Goal: Transaction & Acquisition: Download file/media

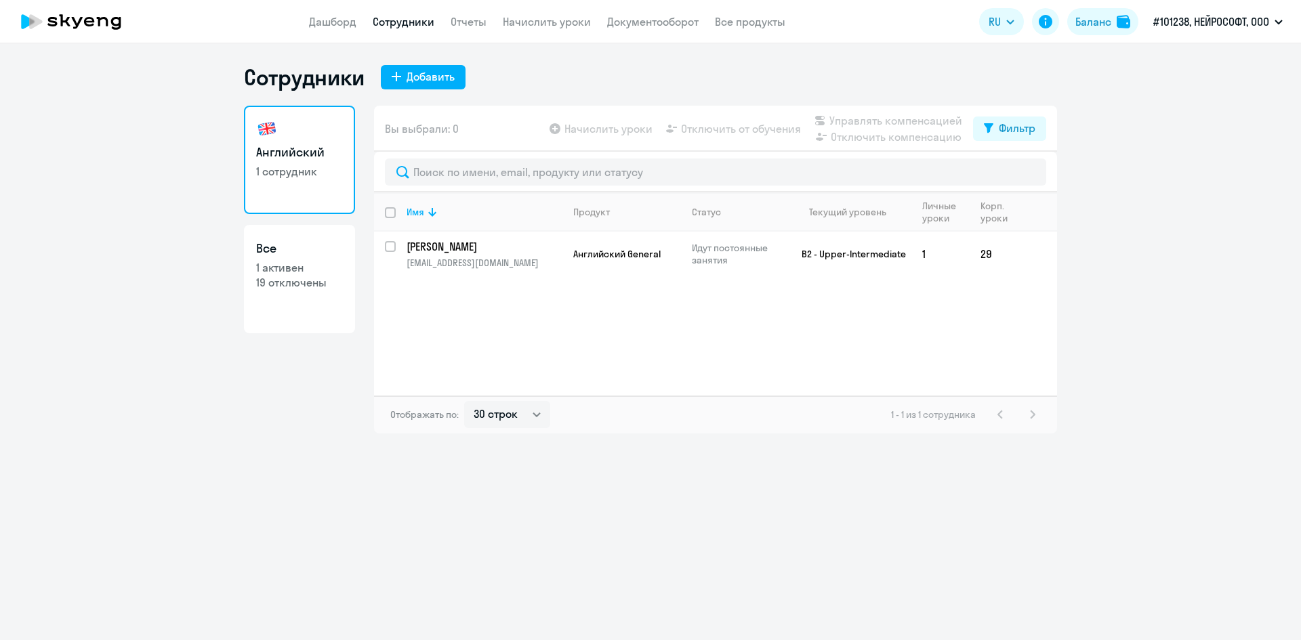
select select "30"
click at [646, 23] on link "Документооборот" at bounding box center [652, 22] width 91 height 14
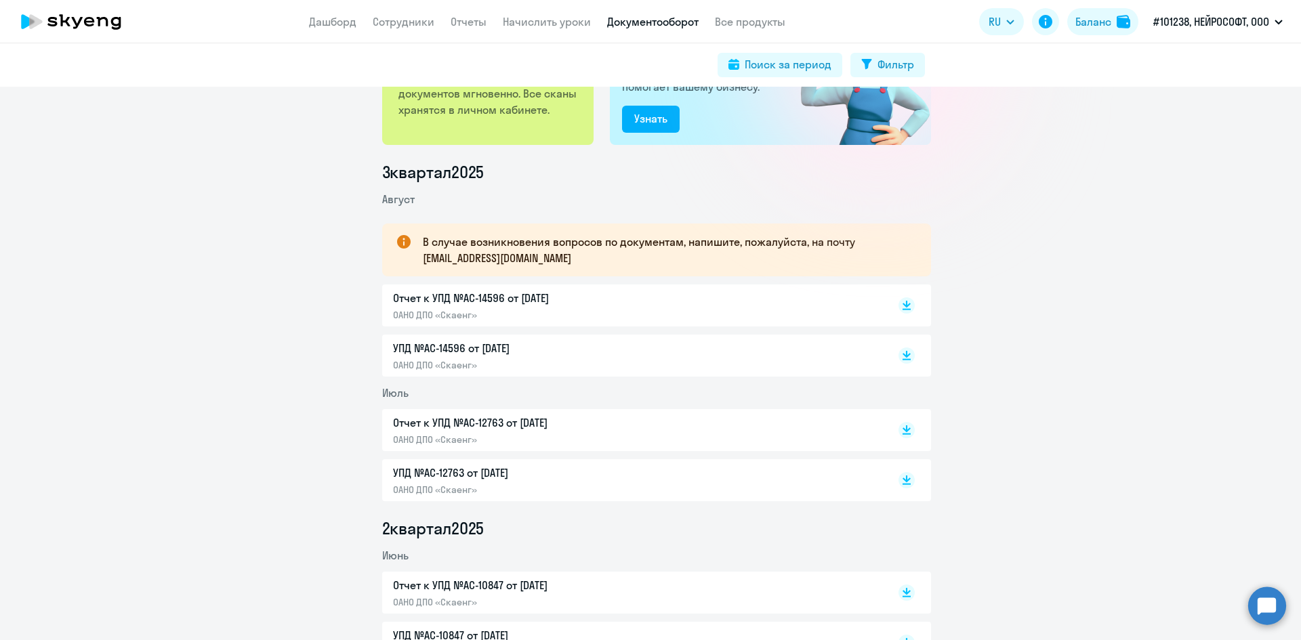
scroll to position [136, 0]
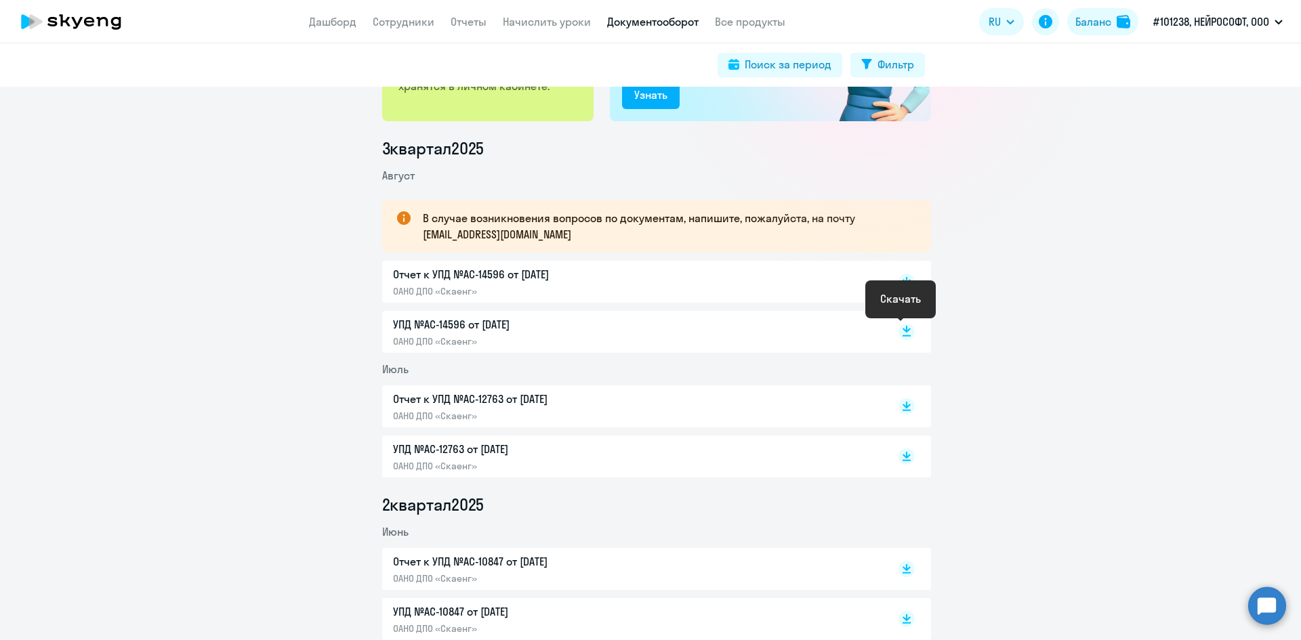
click at [900, 334] on rect at bounding box center [906, 332] width 16 height 16
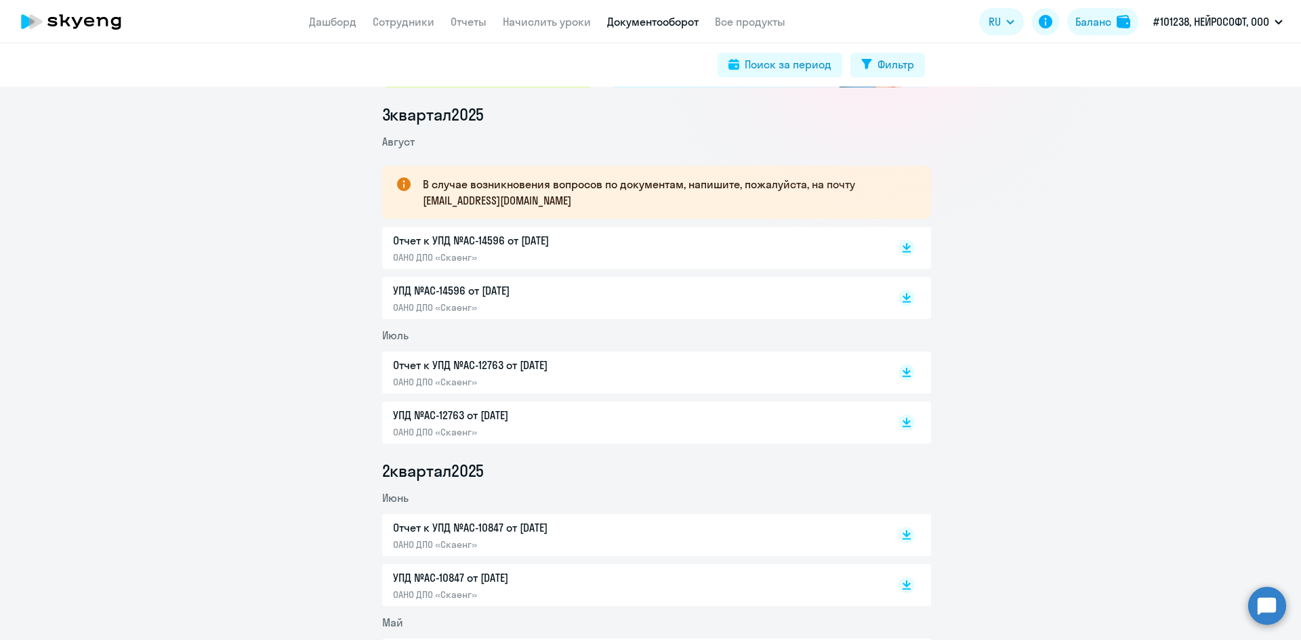
scroll to position [203, 0]
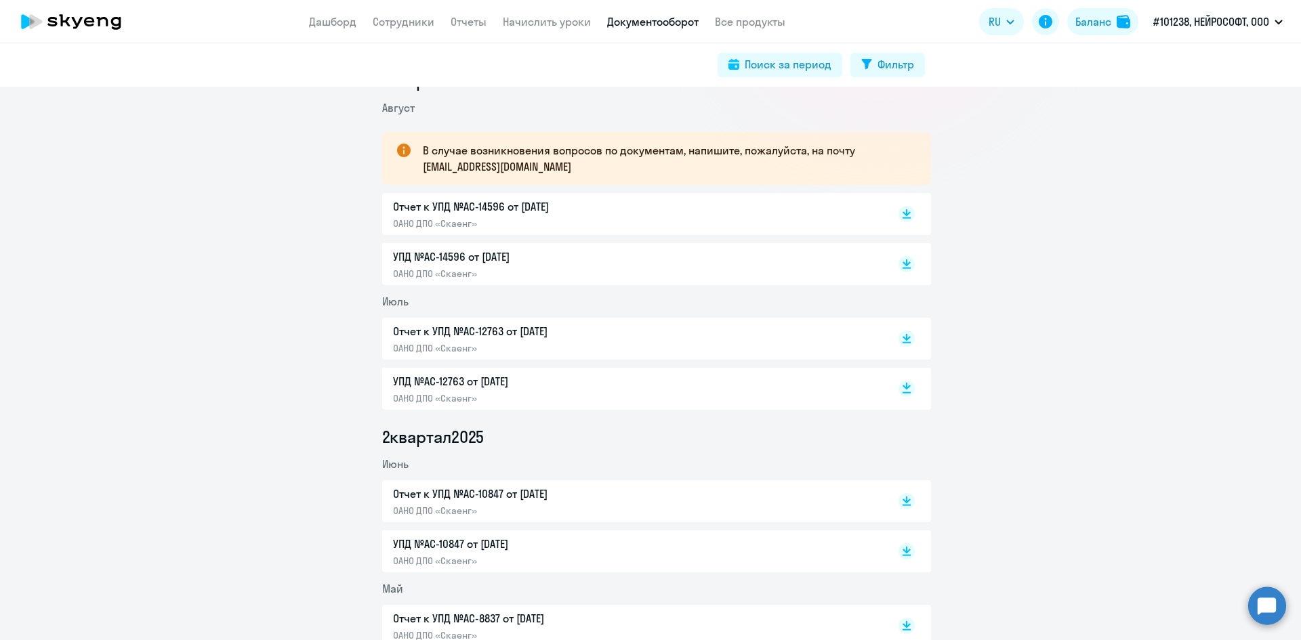
click at [903, 392] on icon at bounding box center [907, 392] width 8 height 1
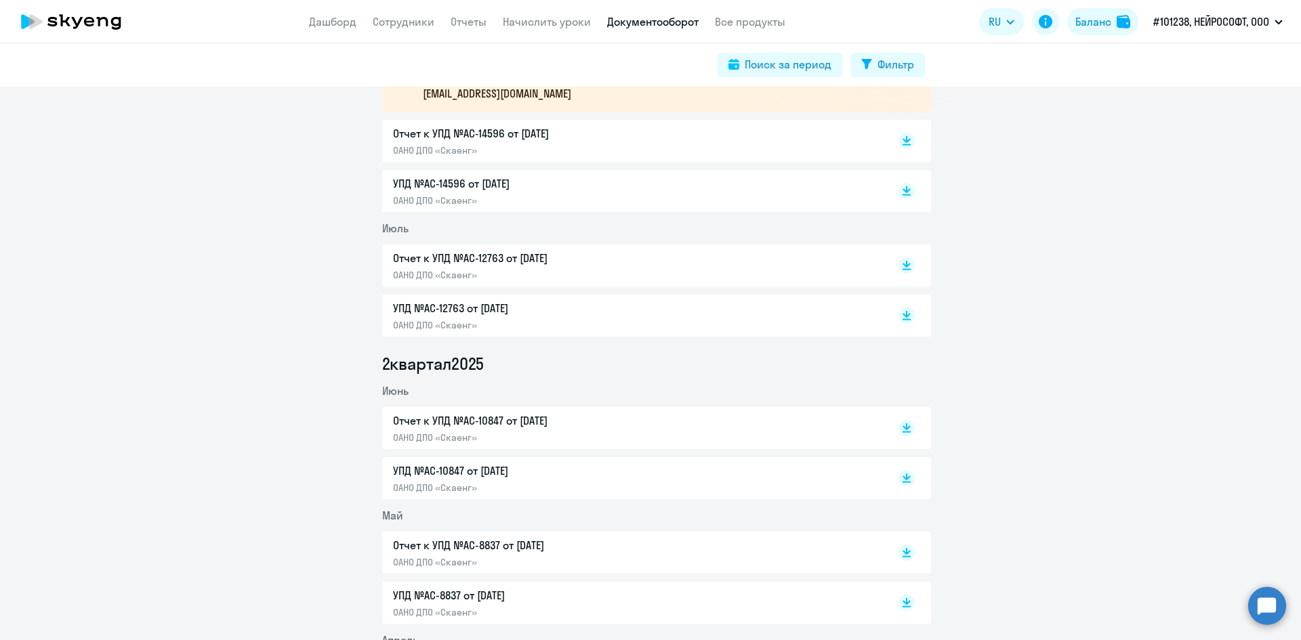
scroll to position [407, 0]
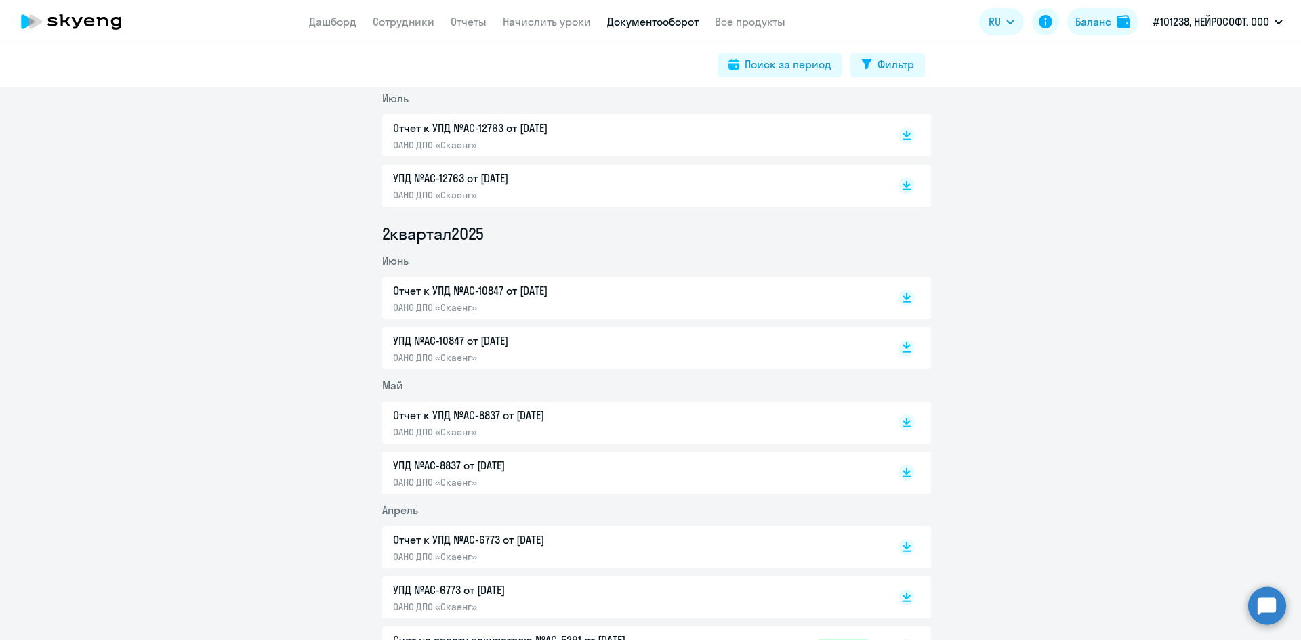
click at [898, 353] on rect at bounding box center [906, 348] width 16 height 16
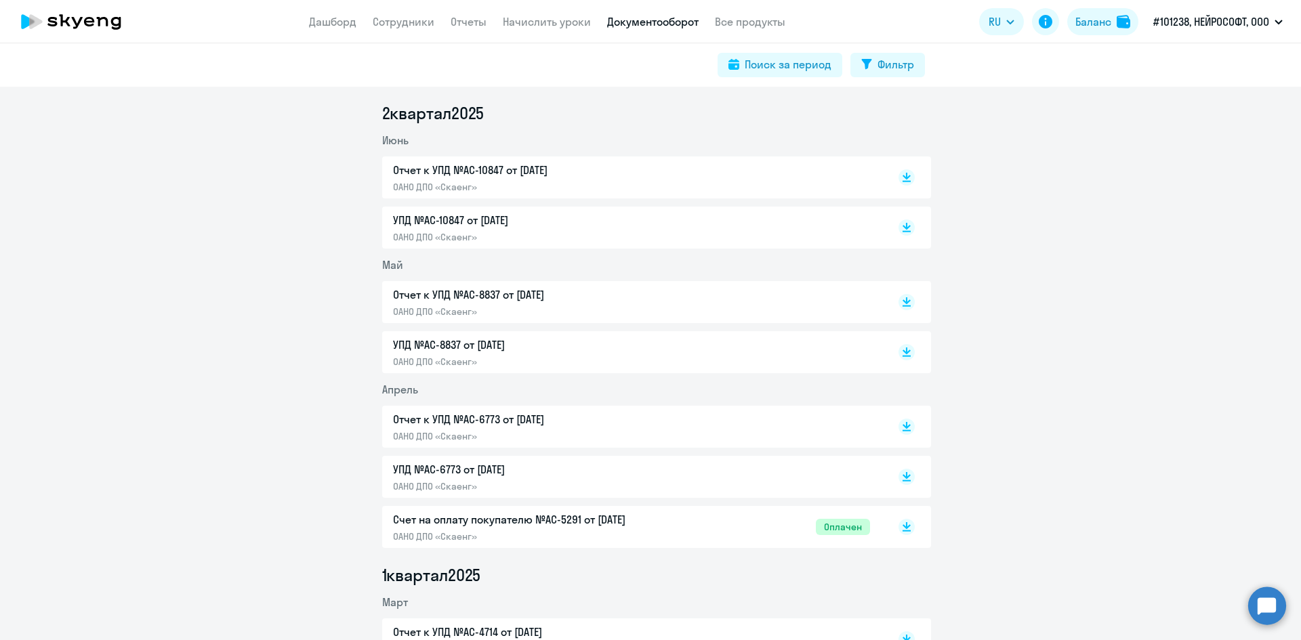
scroll to position [542, 0]
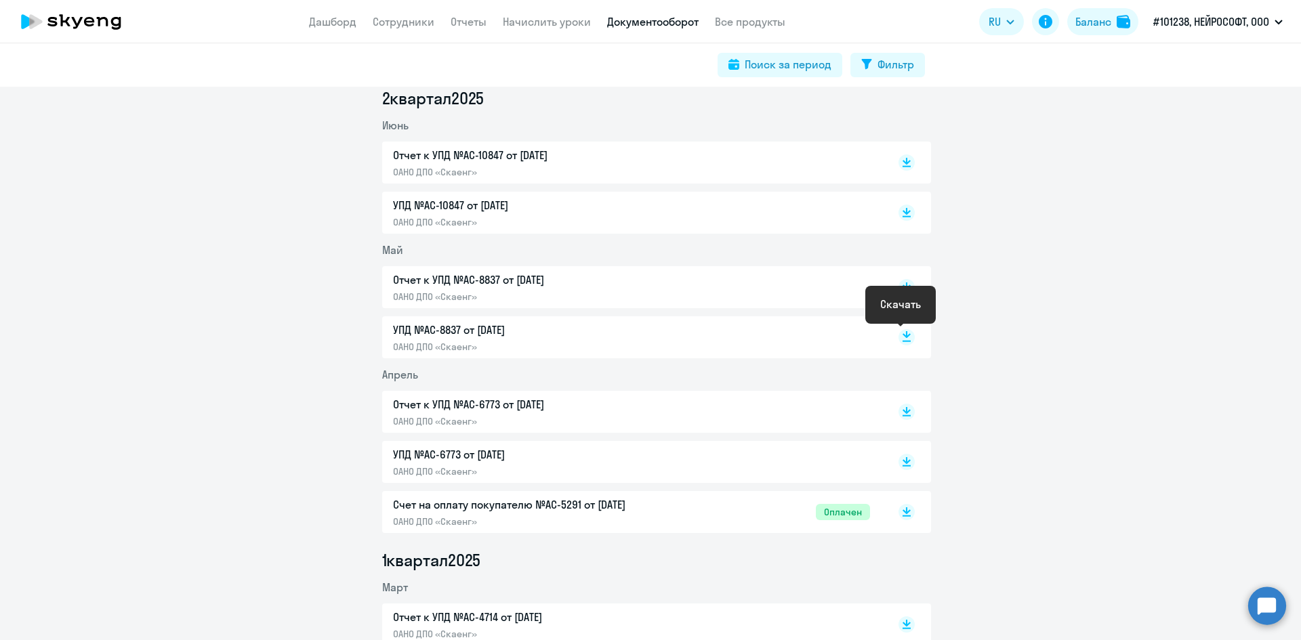
click at [898, 342] on rect at bounding box center [906, 337] width 16 height 16
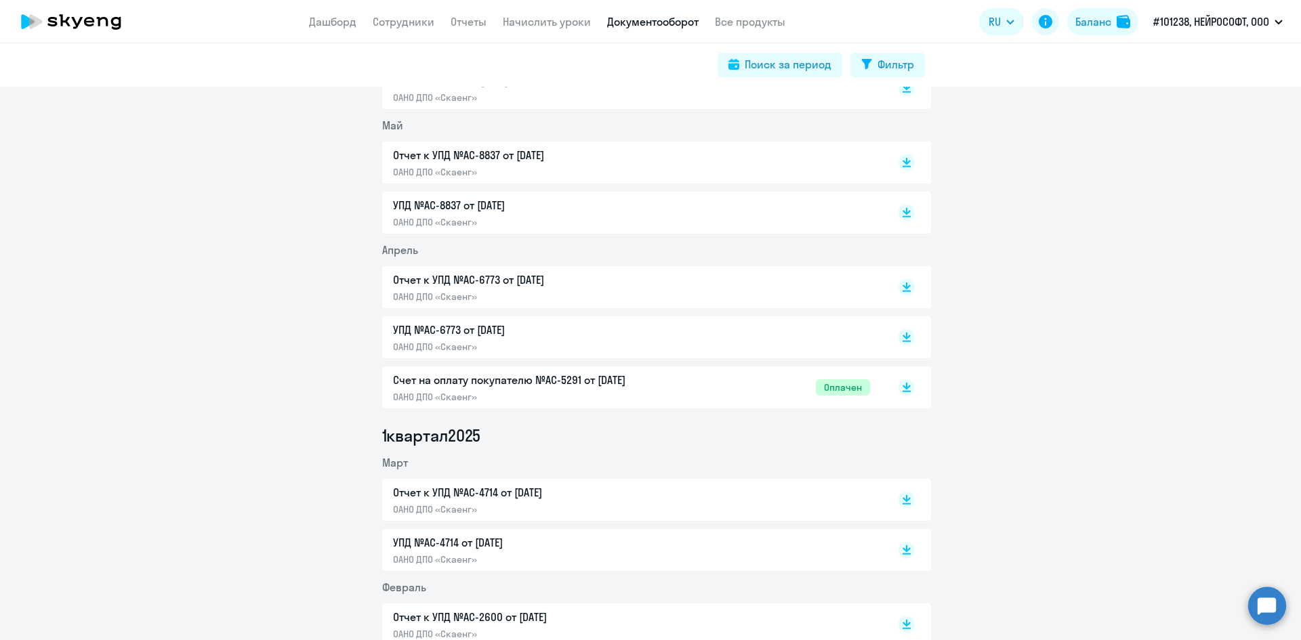
scroll to position [678, 0]
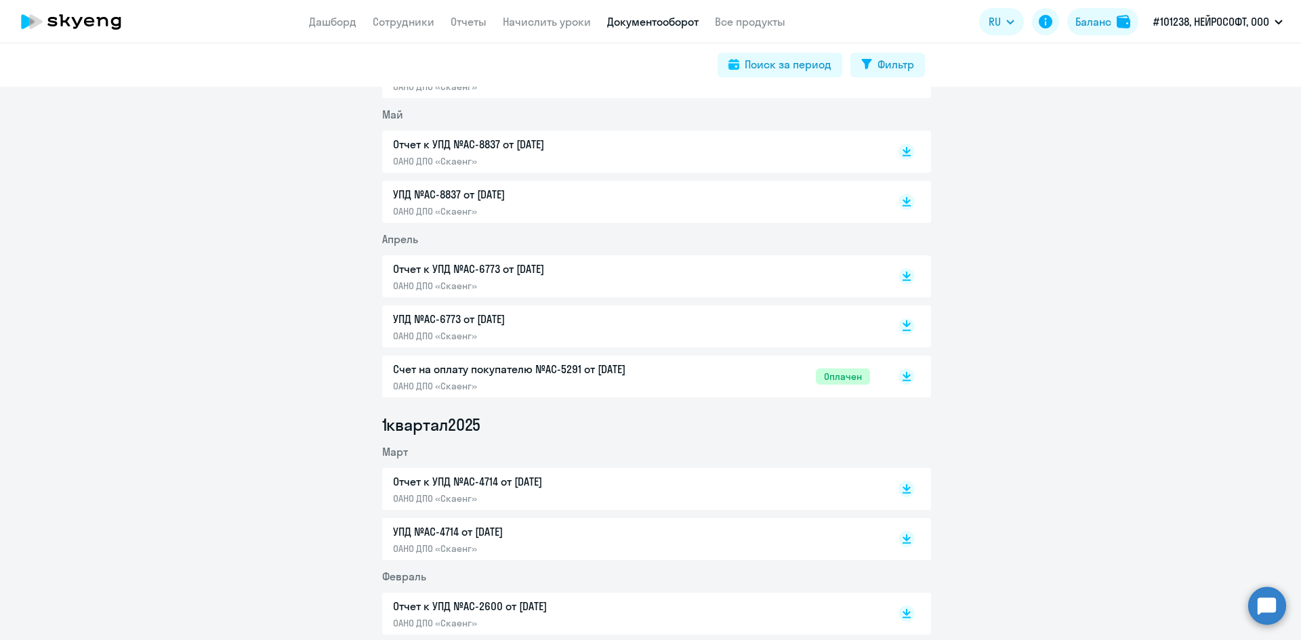
click at [901, 328] on rect at bounding box center [906, 326] width 16 height 16
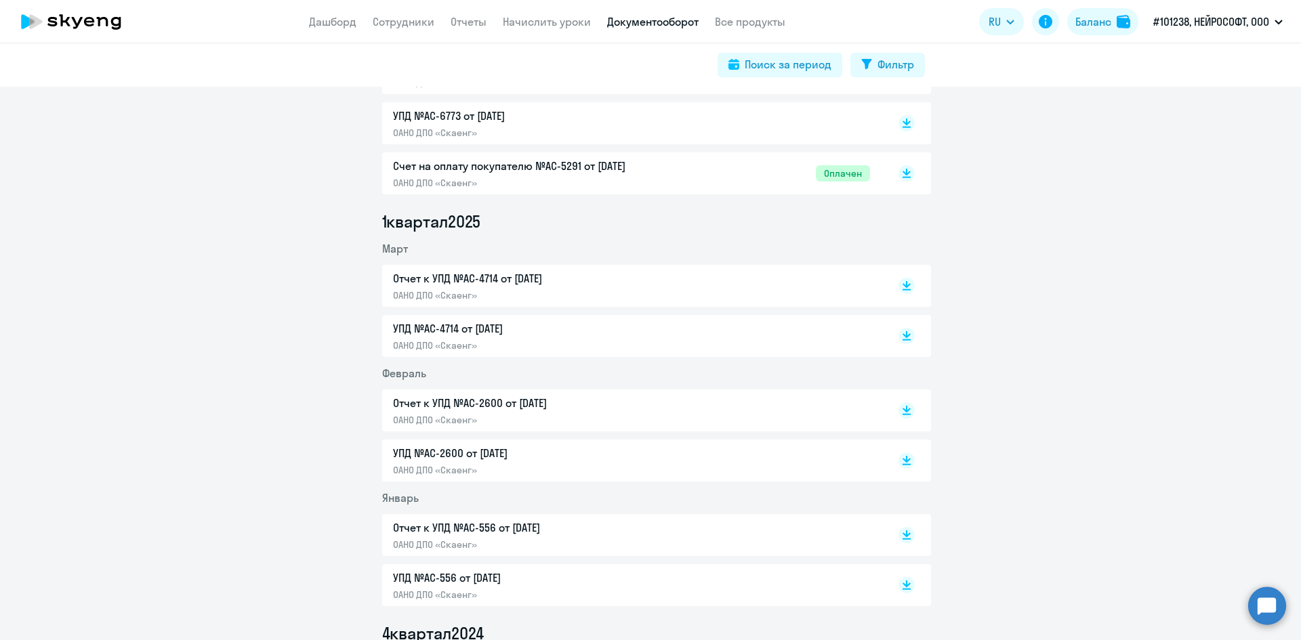
scroll to position [949, 0]
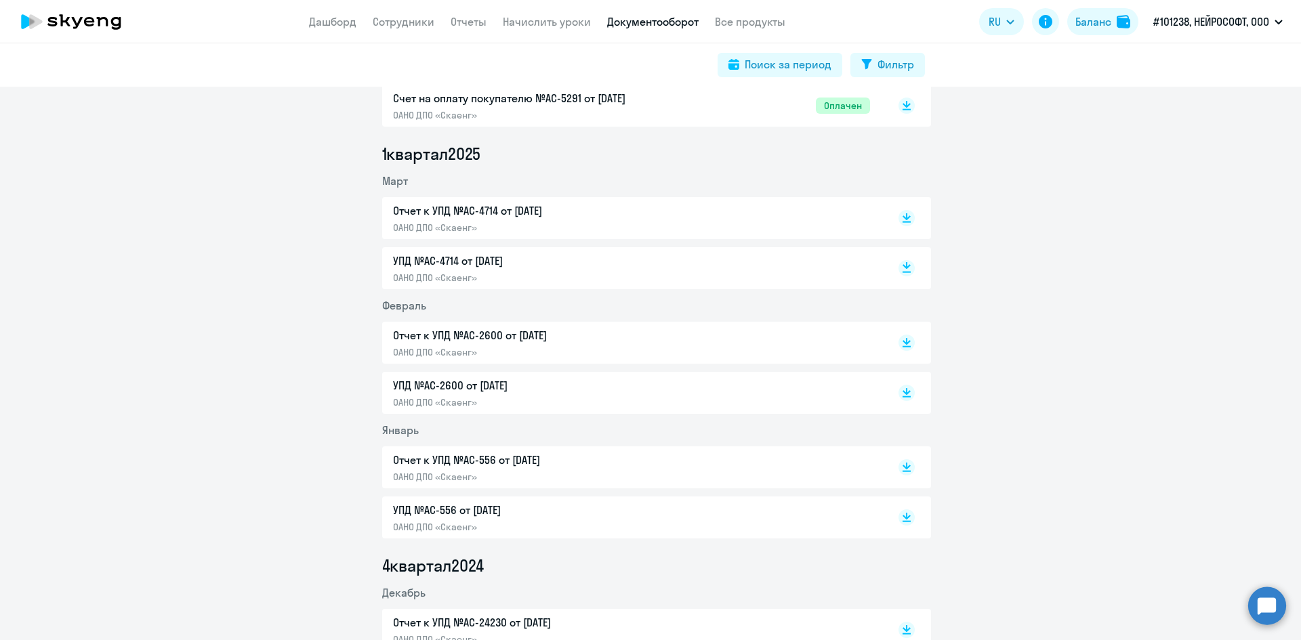
click at [903, 264] on rect at bounding box center [906, 268] width 16 height 16
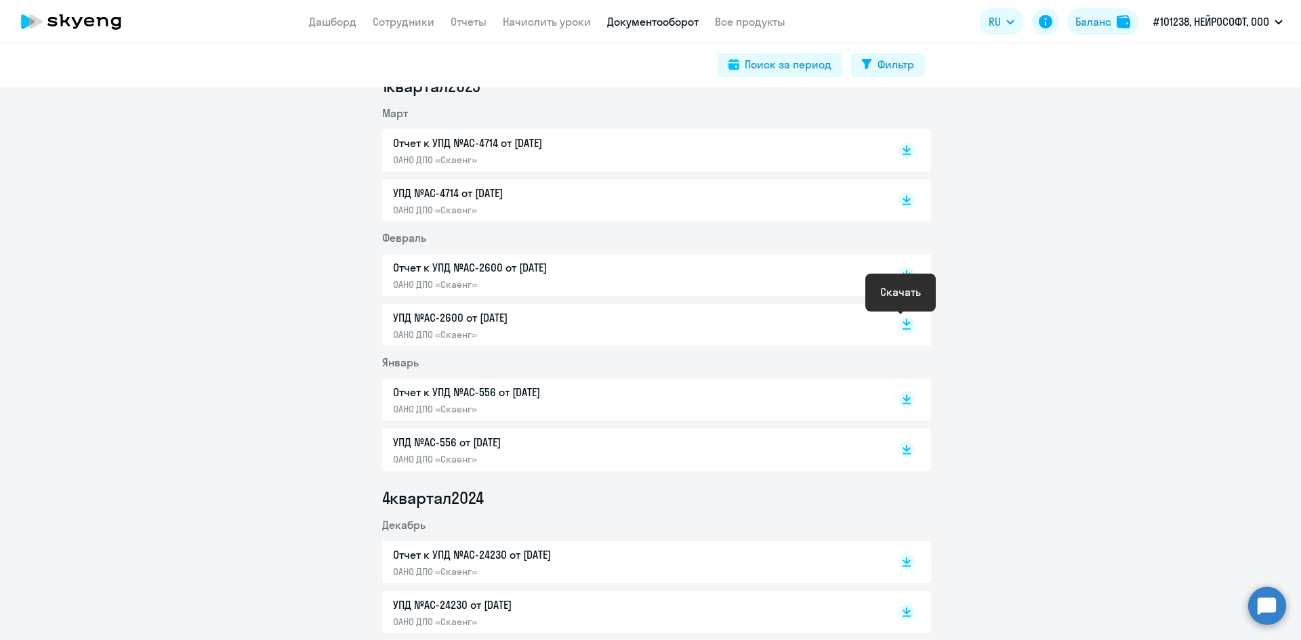
click at [906, 327] on rect at bounding box center [906, 325] width 16 height 16
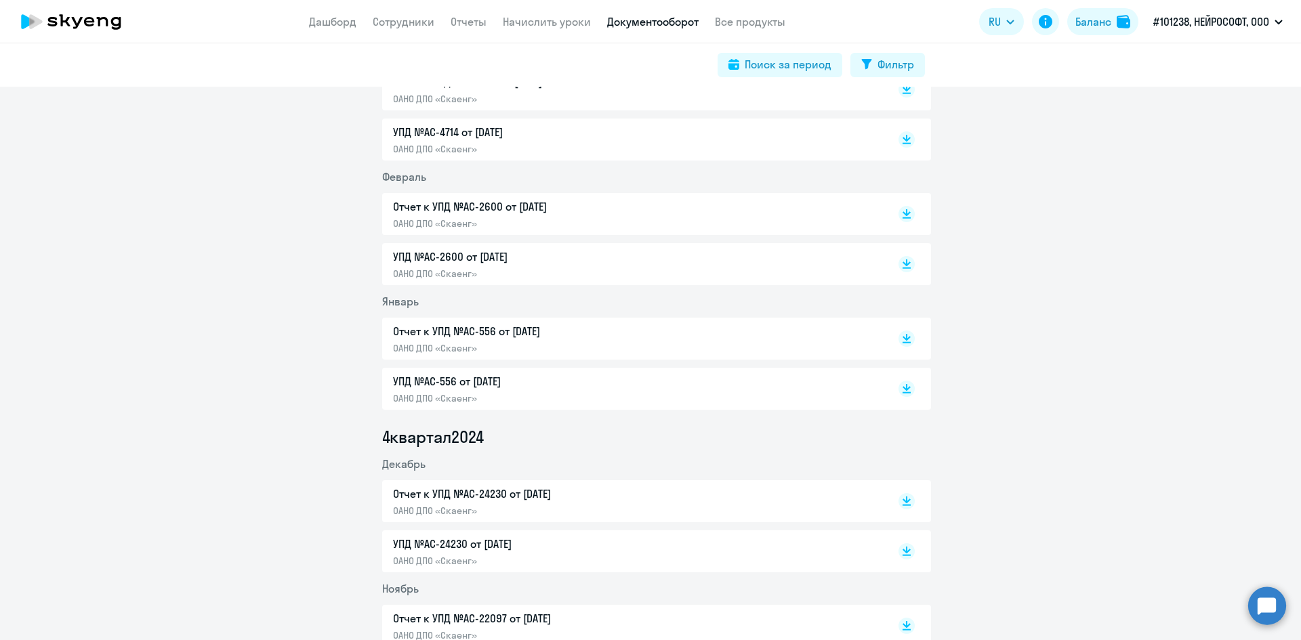
scroll to position [1152, 0]
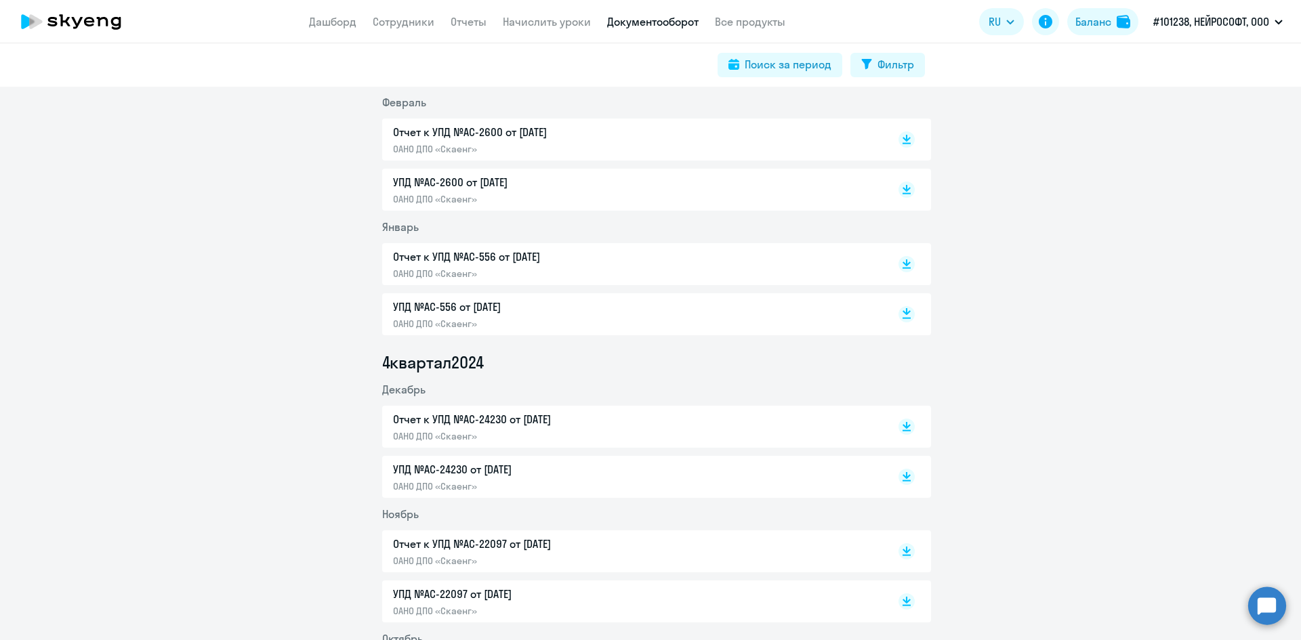
click at [898, 317] on rect at bounding box center [906, 314] width 16 height 16
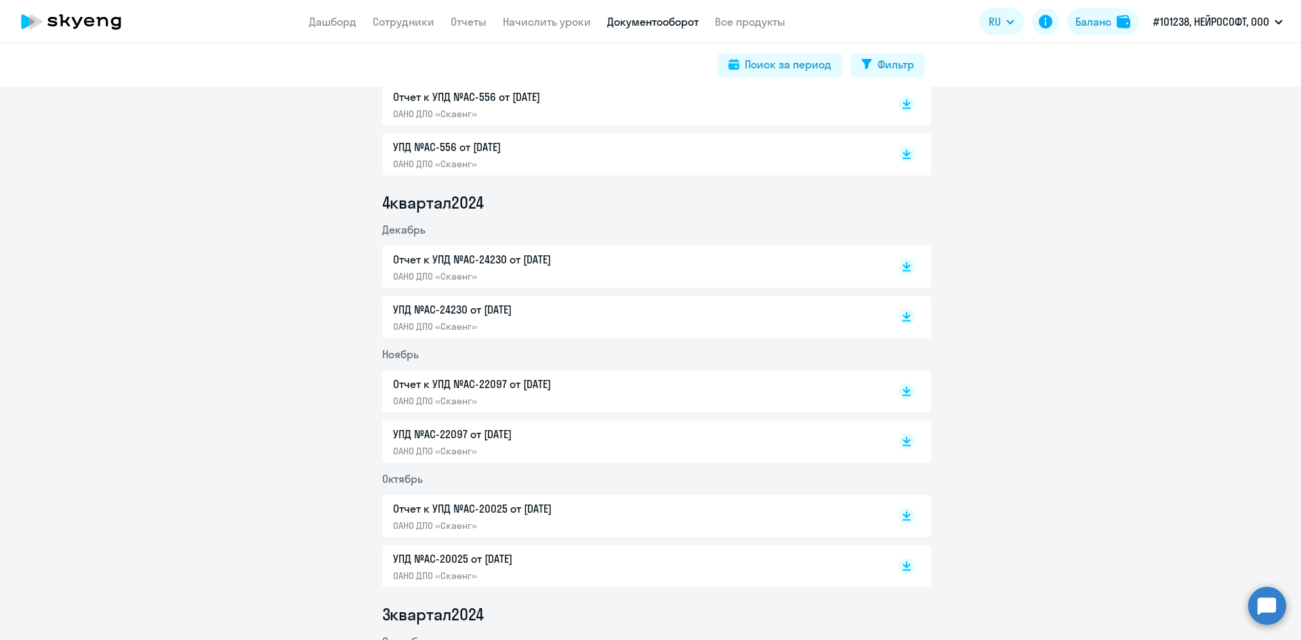
scroll to position [1355, 0]
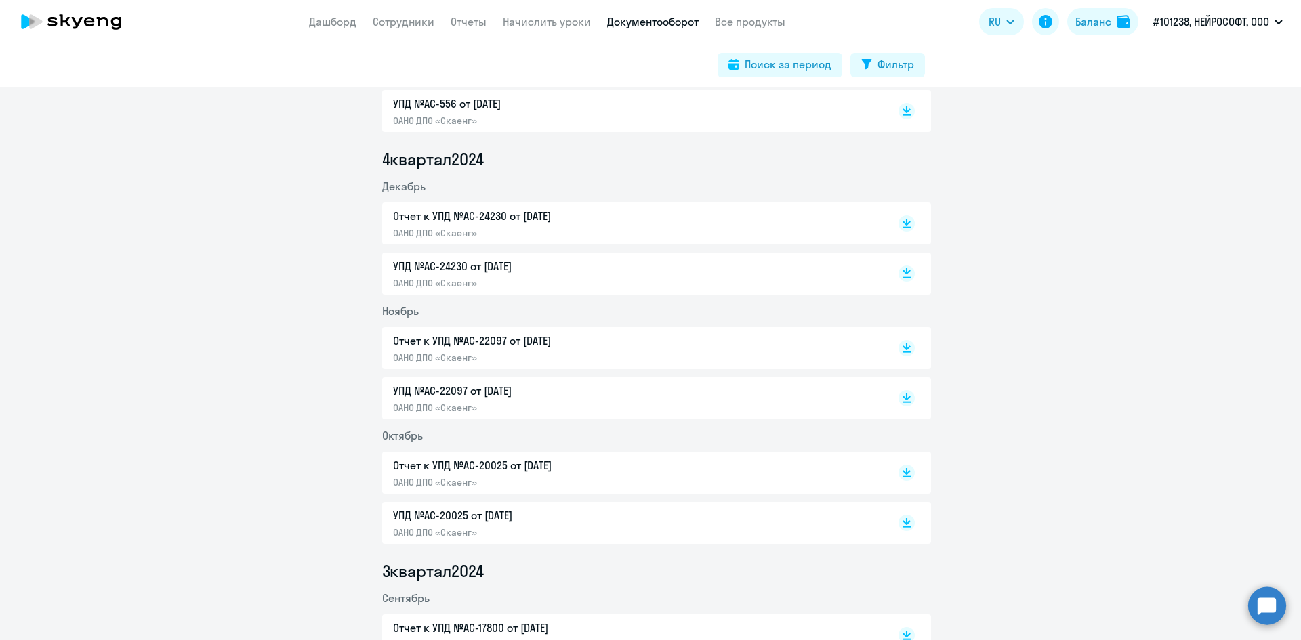
click at [905, 274] on rect at bounding box center [906, 274] width 16 height 16
click at [890, 404] on div at bounding box center [892, 398] width 45 height 31
click at [903, 402] on icon at bounding box center [907, 402] width 8 height 1
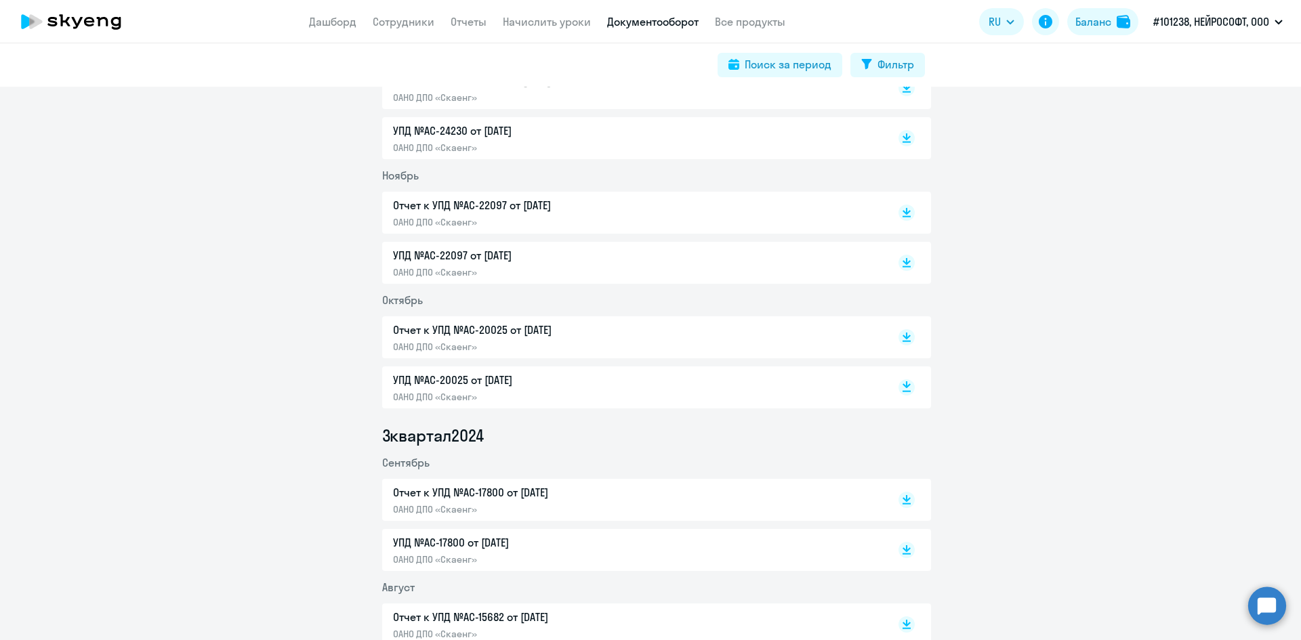
click at [903, 392] on icon at bounding box center [907, 391] width 8 height 1
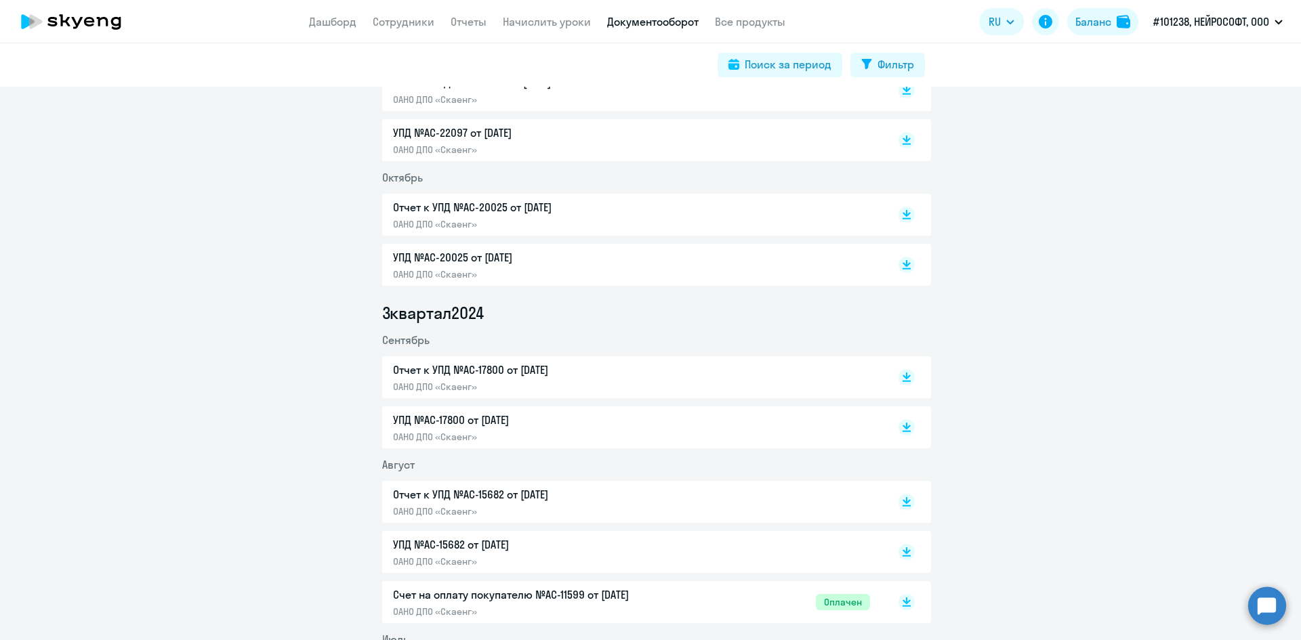
scroll to position [1626, 0]
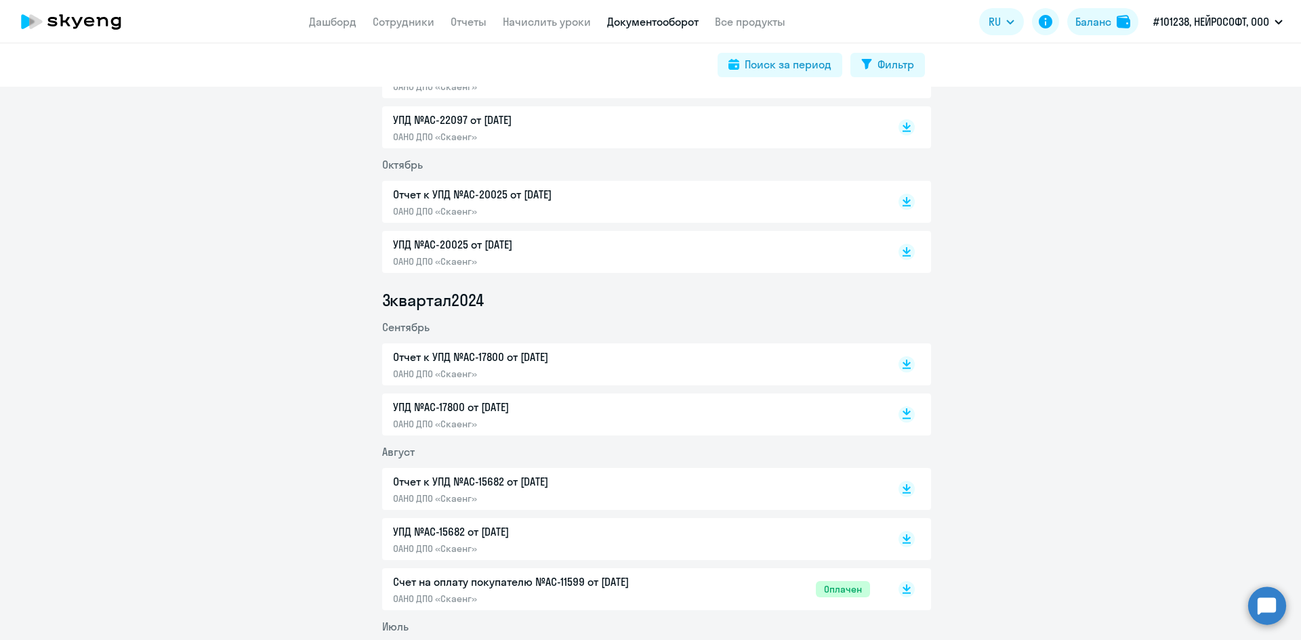
click at [905, 415] on rect at bounding box center [906, 415] width 16 height 16
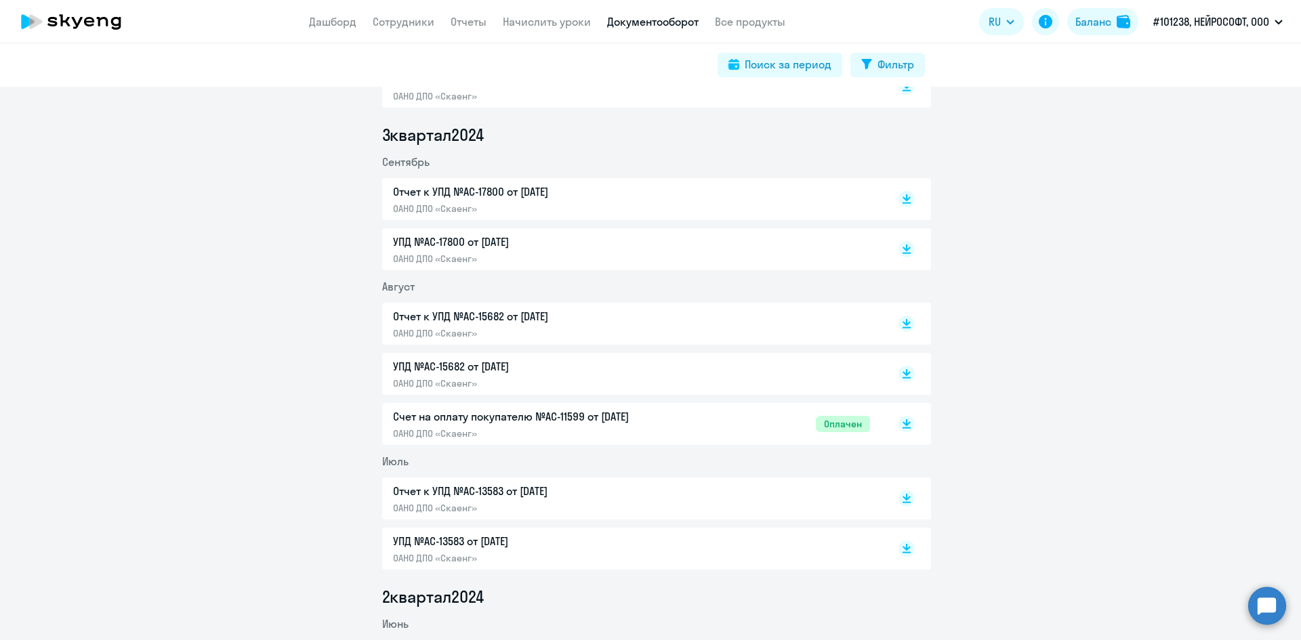
scroll to position [1897, 0]
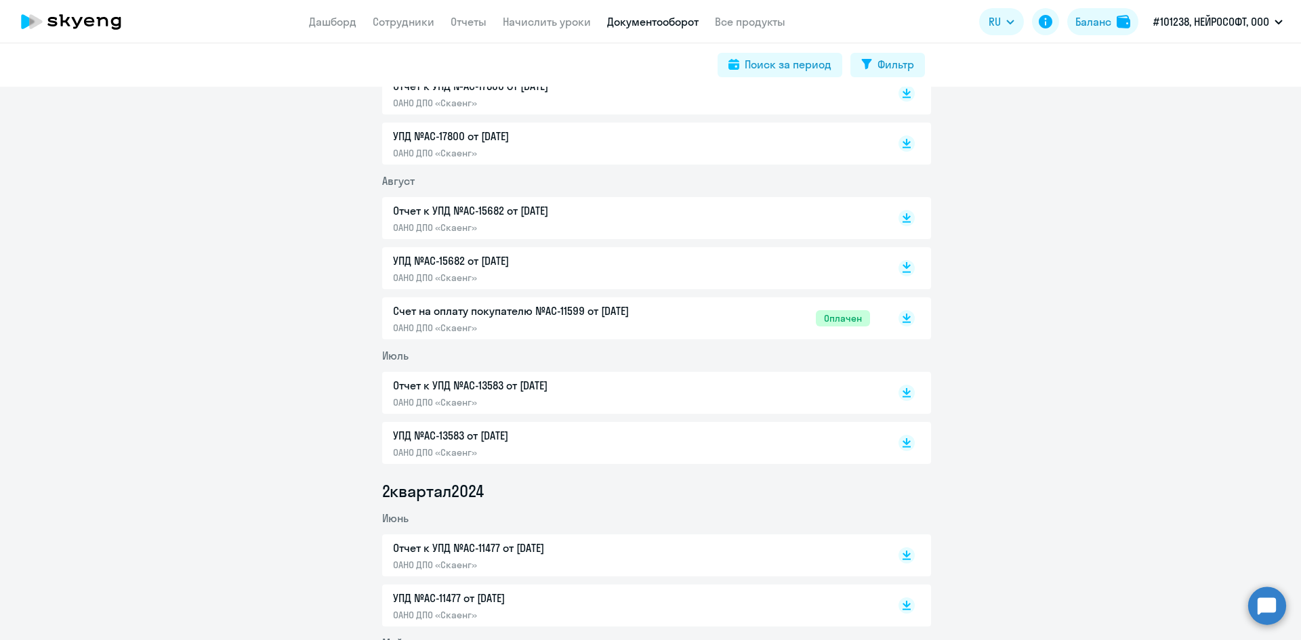
click at [903, 266] on icon at bounding box center [907, 265] width 8 height 7
click at [903, 447] on icon at bounding box center [907, 447] width 8 height 1
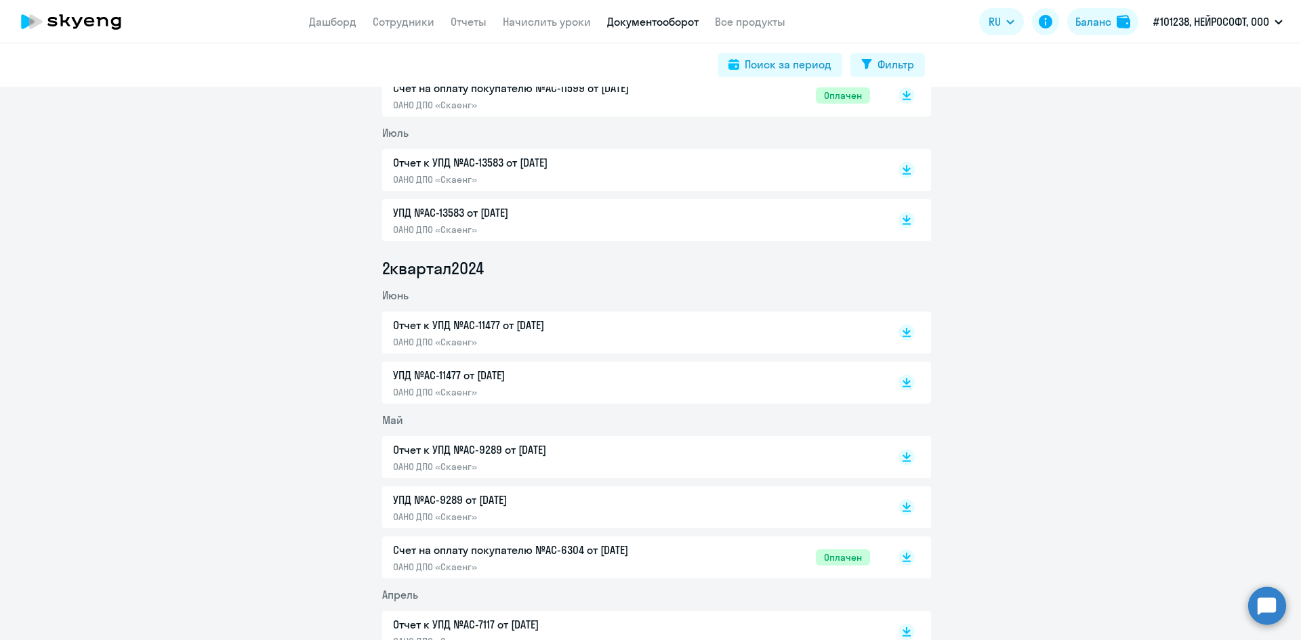
scroll to position [2168, 0]
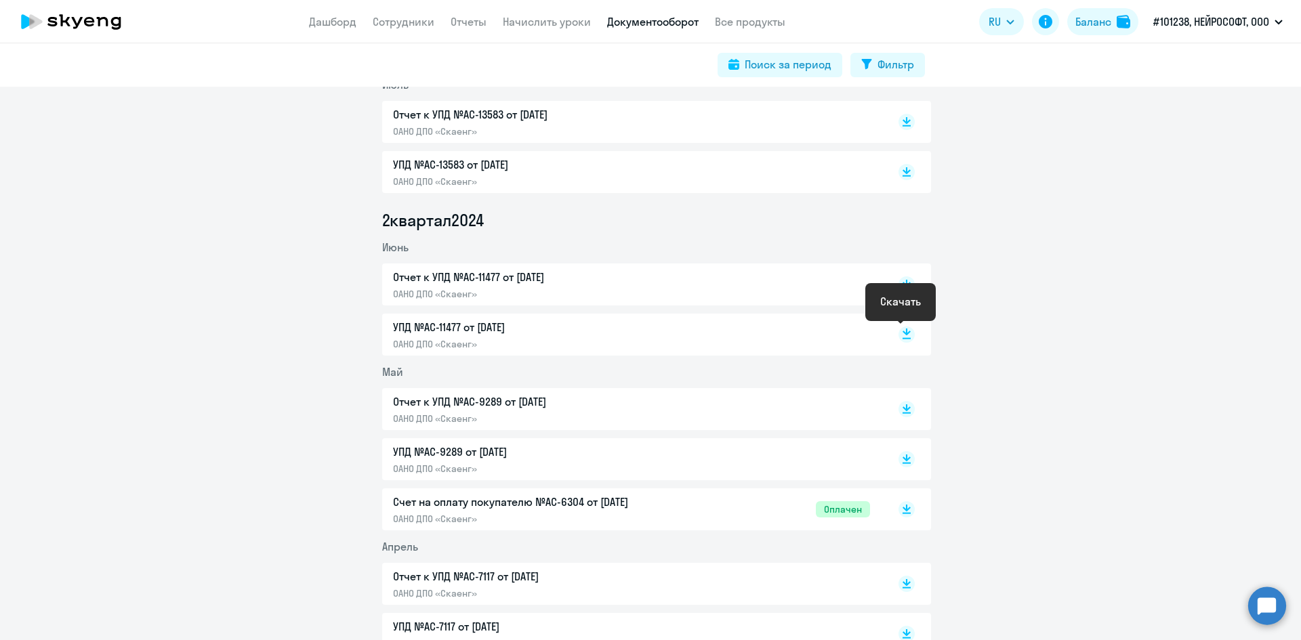
click at [905, 333] on rect at bounding box center [906, 335] width 16 height 16
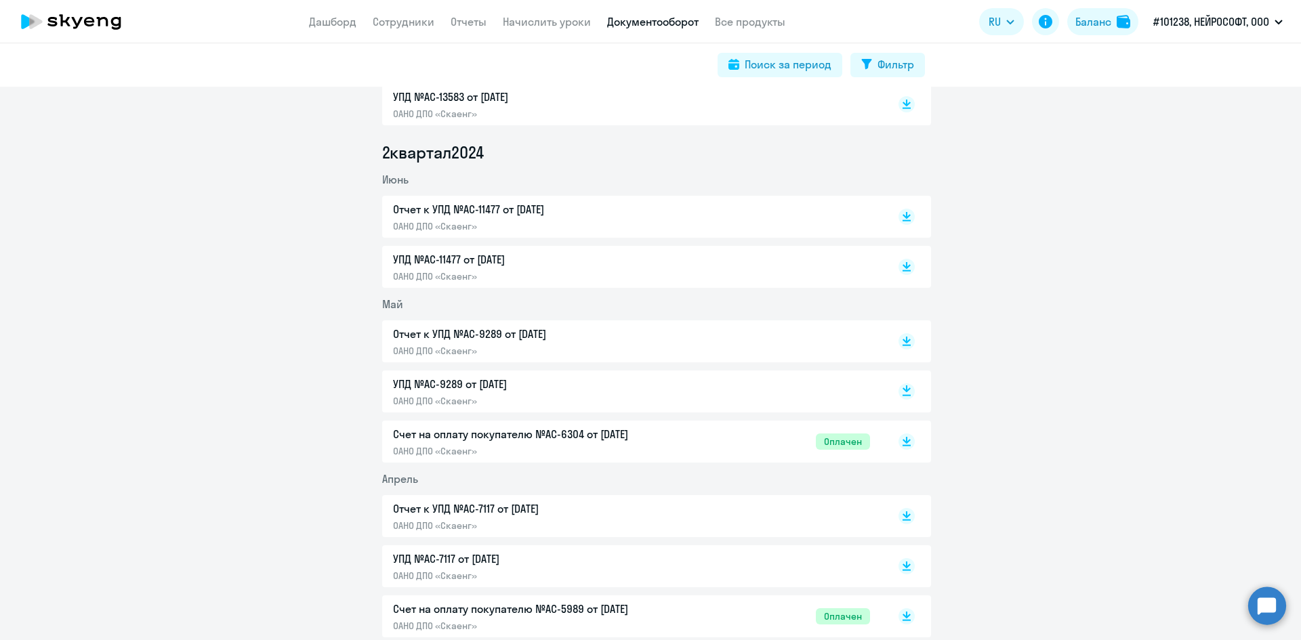
click at [905, 390] on rect at bounding box center [906, 392] width 16 height 16
drag, startPoint x: 1274, startPoint y: 257, endPoint x: 1262, endPoint y: 271, distance: 18.7
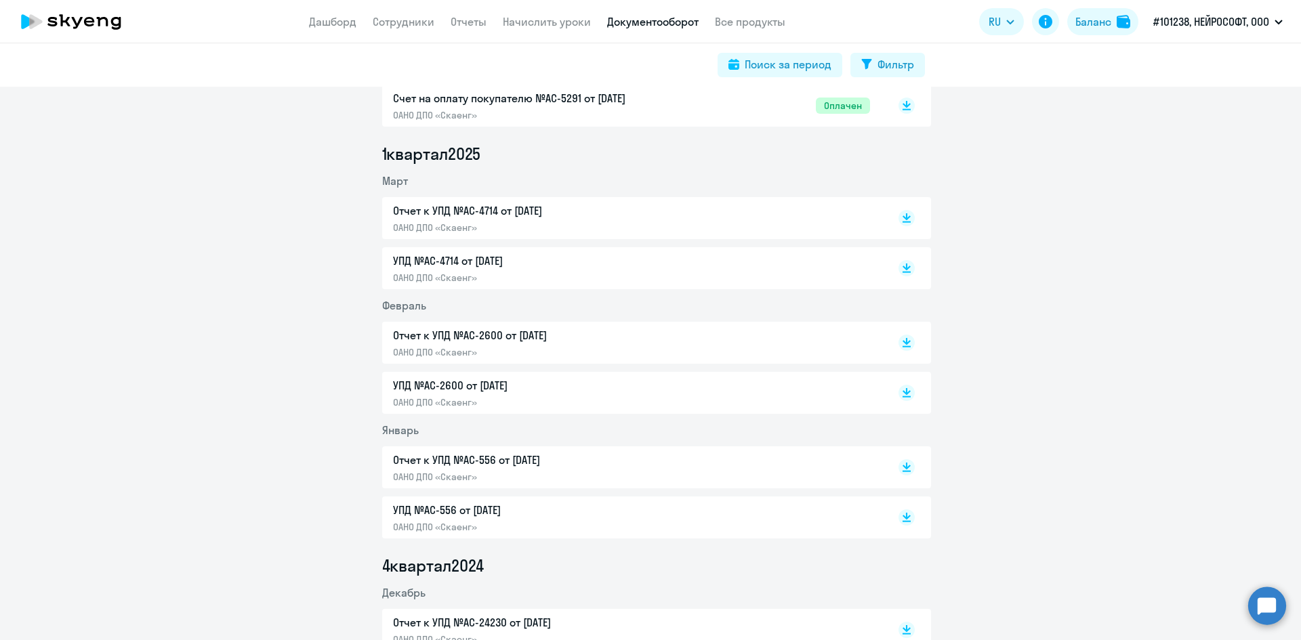
scroll to position [1423, 0]
